Goal: Transaction & Acquisition: Purchase product/service

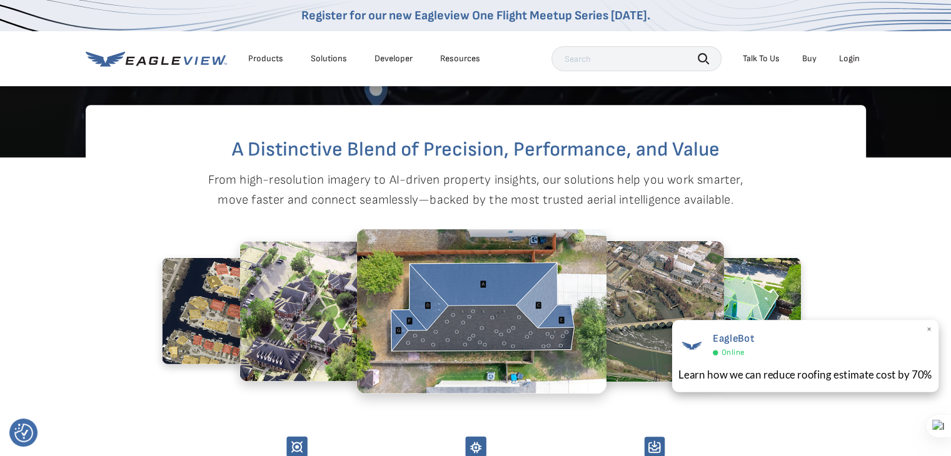
click at [925, 328] on span "×" at bounding box center [928, 330] width 7 height 13
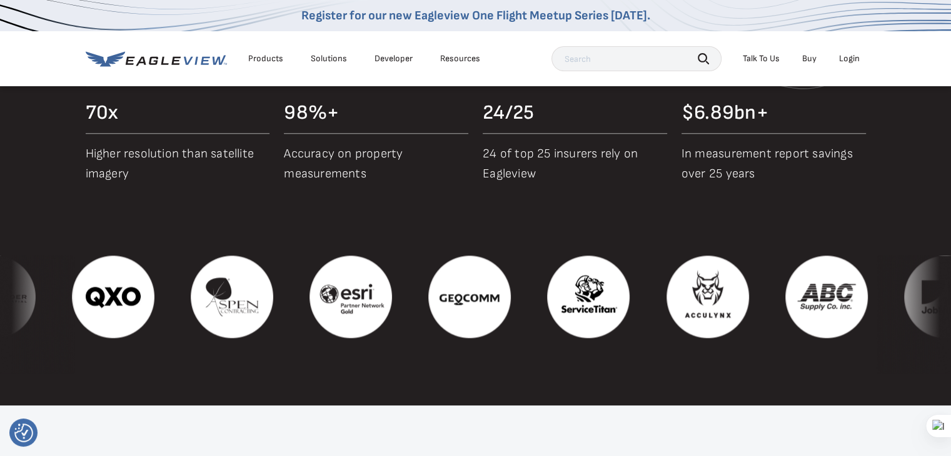
scroll to position [1375, 0]
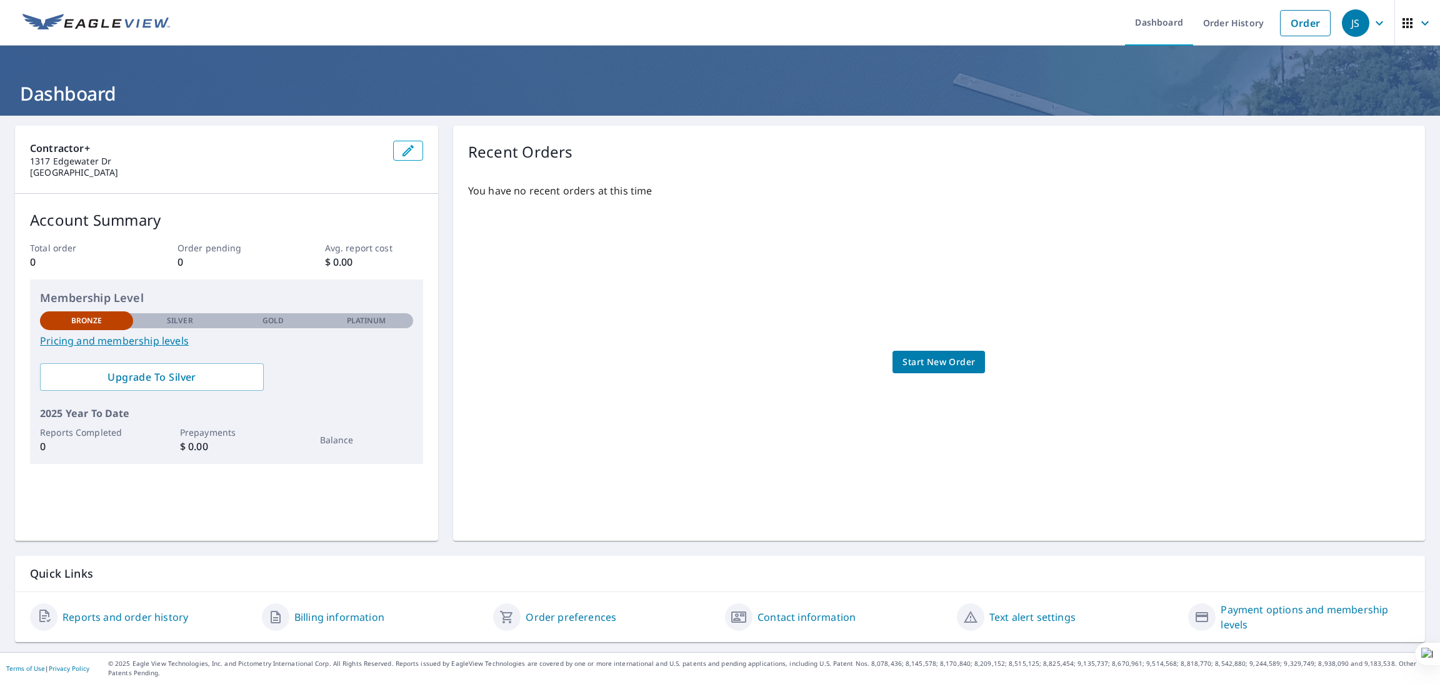
click at [948, 353] on div "You have no recent orders at this time Start New Order" at bounding box center [939, 349] width 942 height 353
click at [947, 363] on span "Start New Order" at bounding box center [939, 362] width 73 height 16
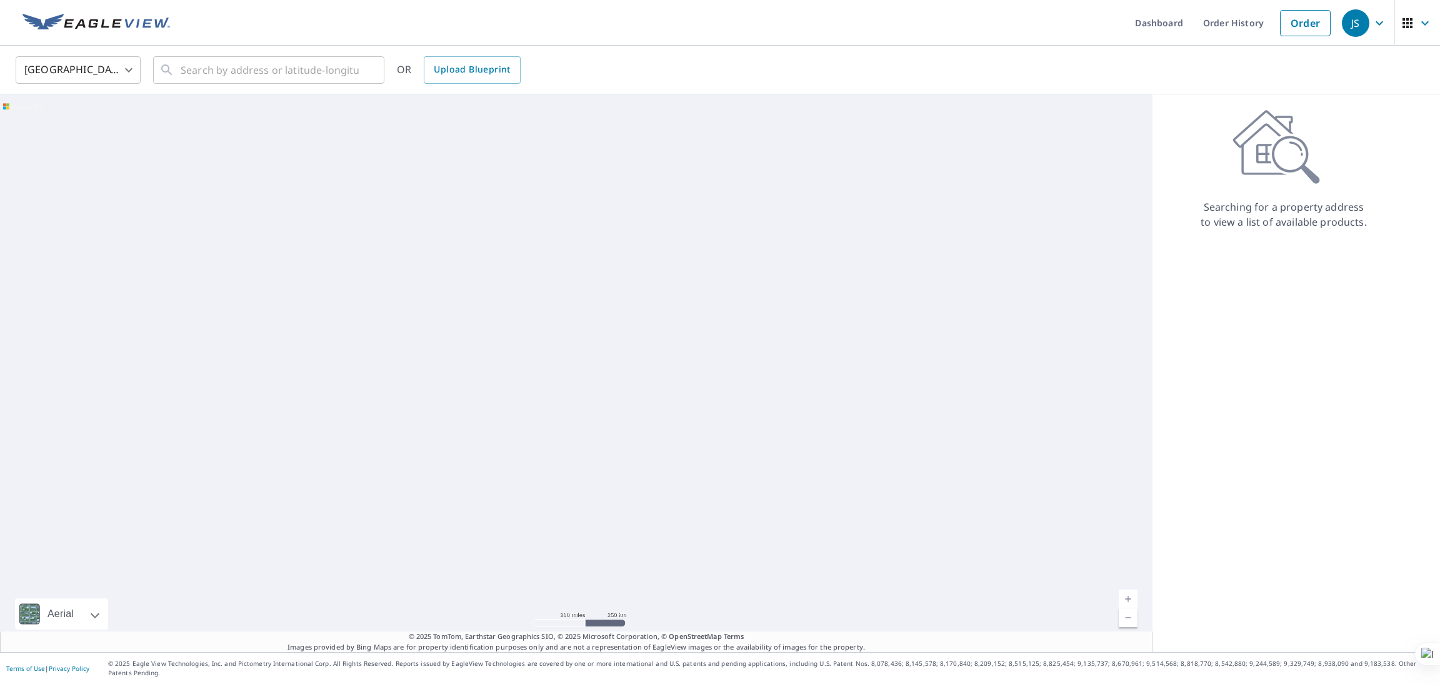
click at [1179, 161] on div "Searching for a property address to view a list of available products." at bounding box center [1284, 169] width 263 height 120
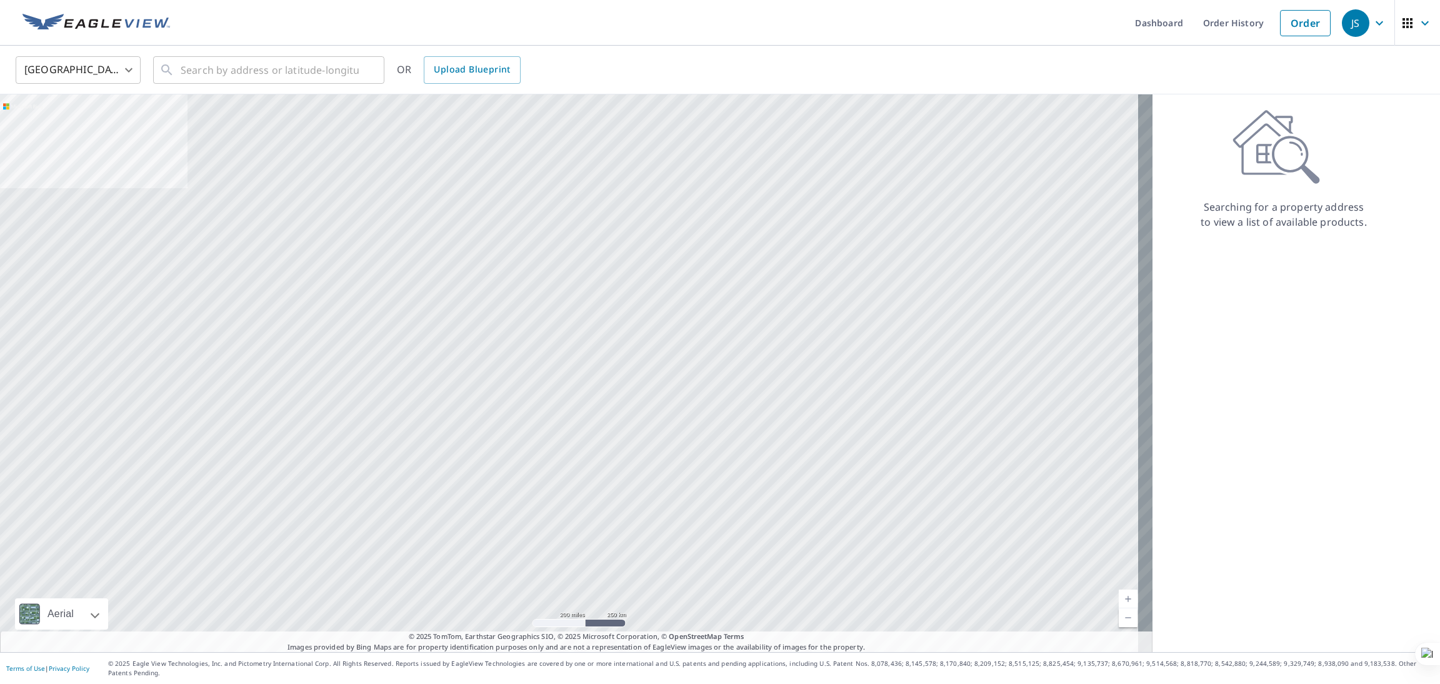
click at [785, 29] on ul "Dashboard Order History Order" at bounding box center [757, 23] width 1159 height 46
click at [788, 57] on div "United States [GEOGRAPHIC_DATA] ​ ​ OR Upload Blueprint" at bounding box center [715, 69] width 1419 height 29
click at [286, 73] on input "text" at bounding box center [270, 70] width 178 height 35
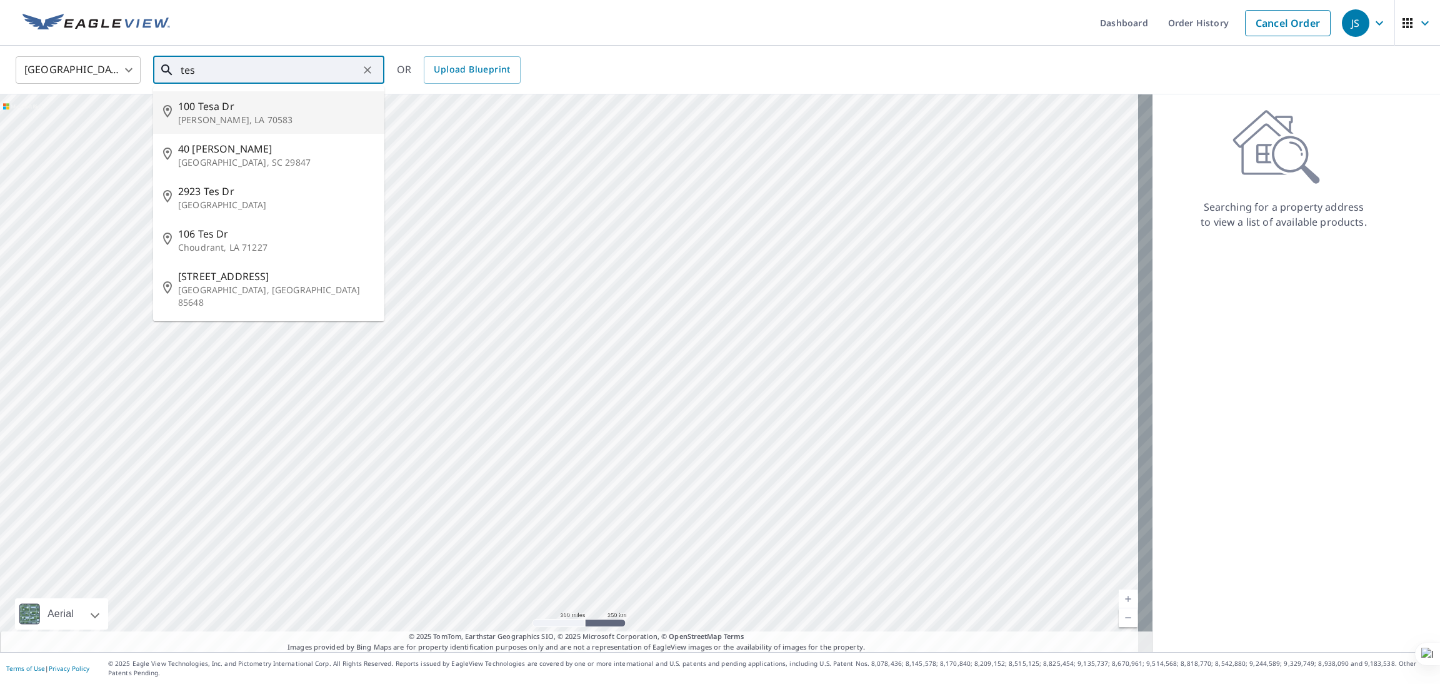
click at [231, 124] on p "Scott, LA 70583" at bounding box center [276, 120] width 196 height 13
type input "100 Tesa Dr Scott, LA 70583"
